Goal: Task Accomplishment & Management: Complete application form

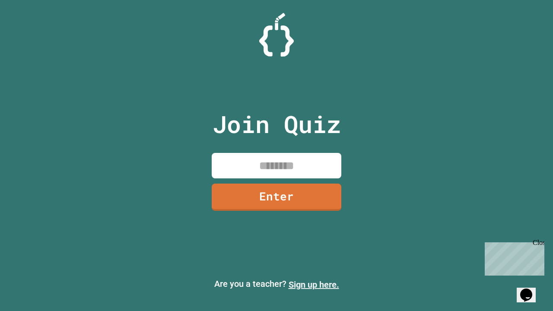
click at [314, 285] on link "Sign up here." at bounding box center [314, 284] width 51 height 10
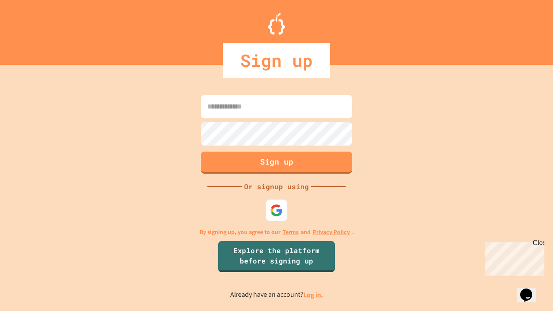
click at [314, 295] on link "Log in." at bounding box center [313, 294] width 20 height 9
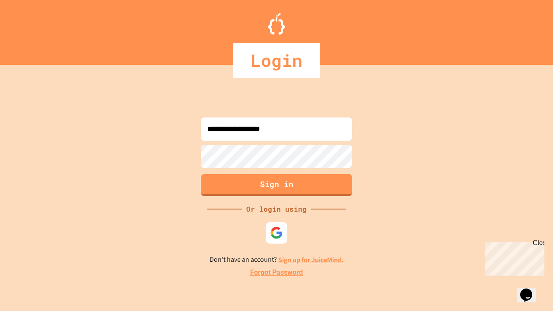
type input "**********"
